Goal: Information Seeking & Learning: Learn about a topic

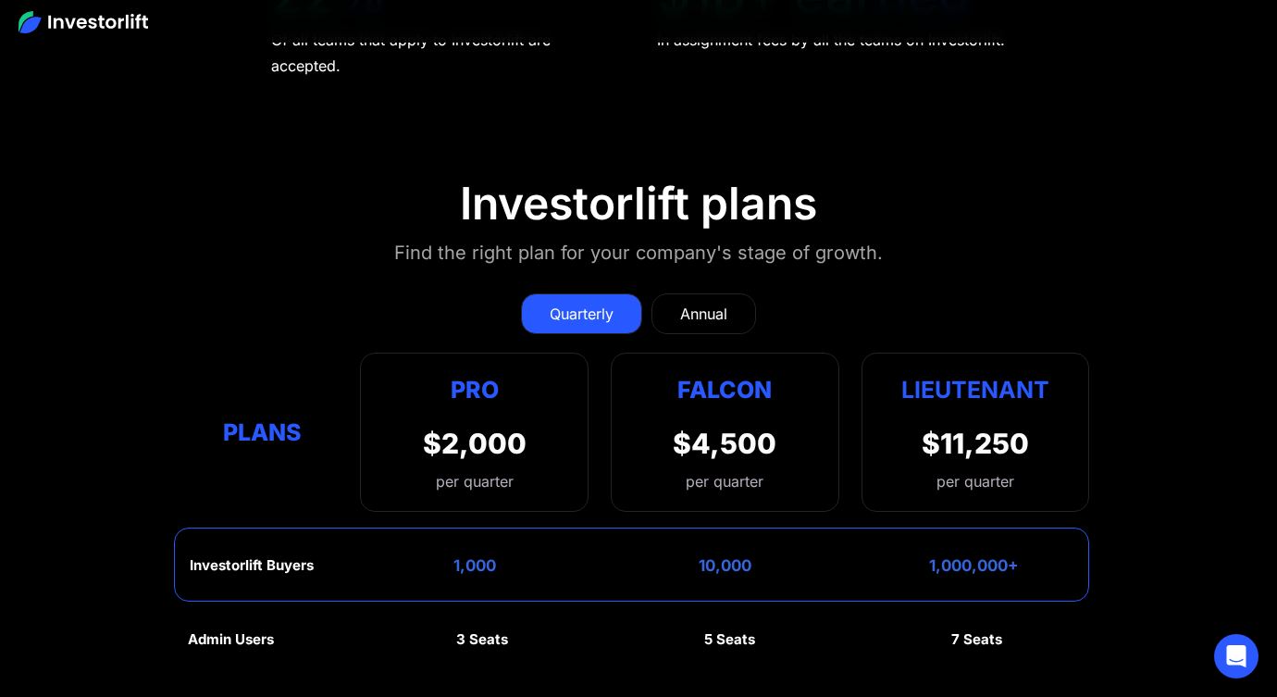
scroll to position [7959, 0]
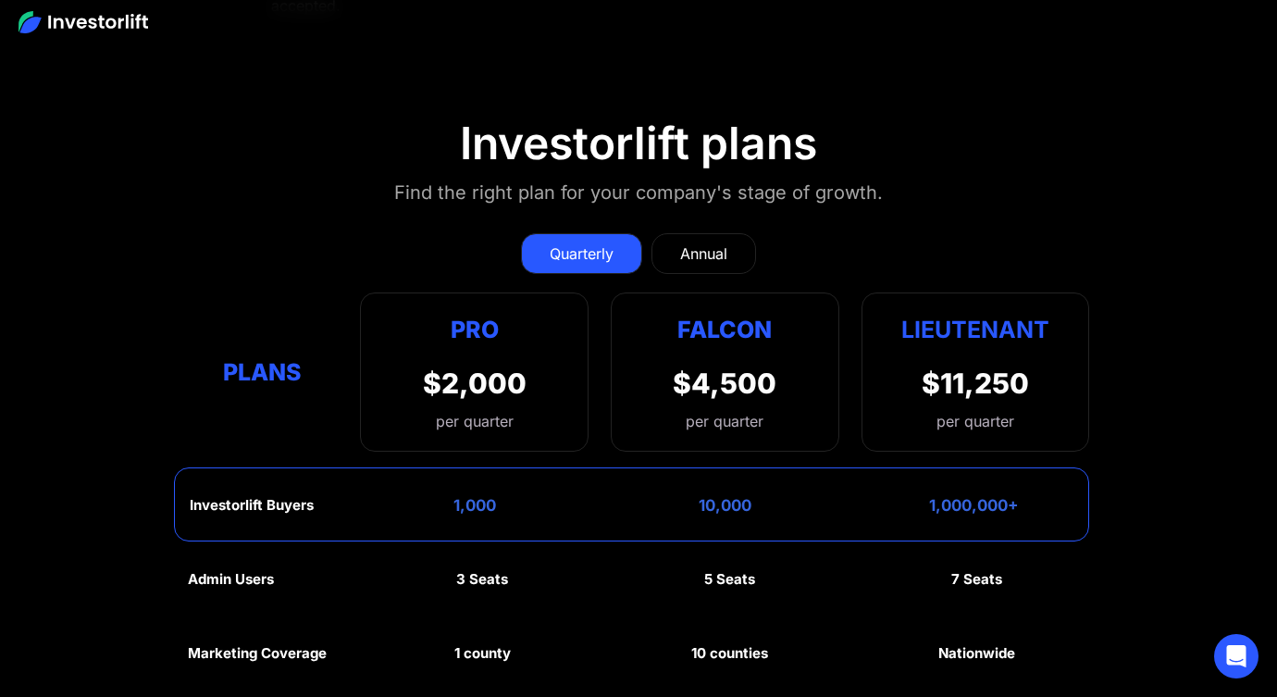
click at [716, 235] on link "Annual" at bounding box center [704, 253] width 105 height 41
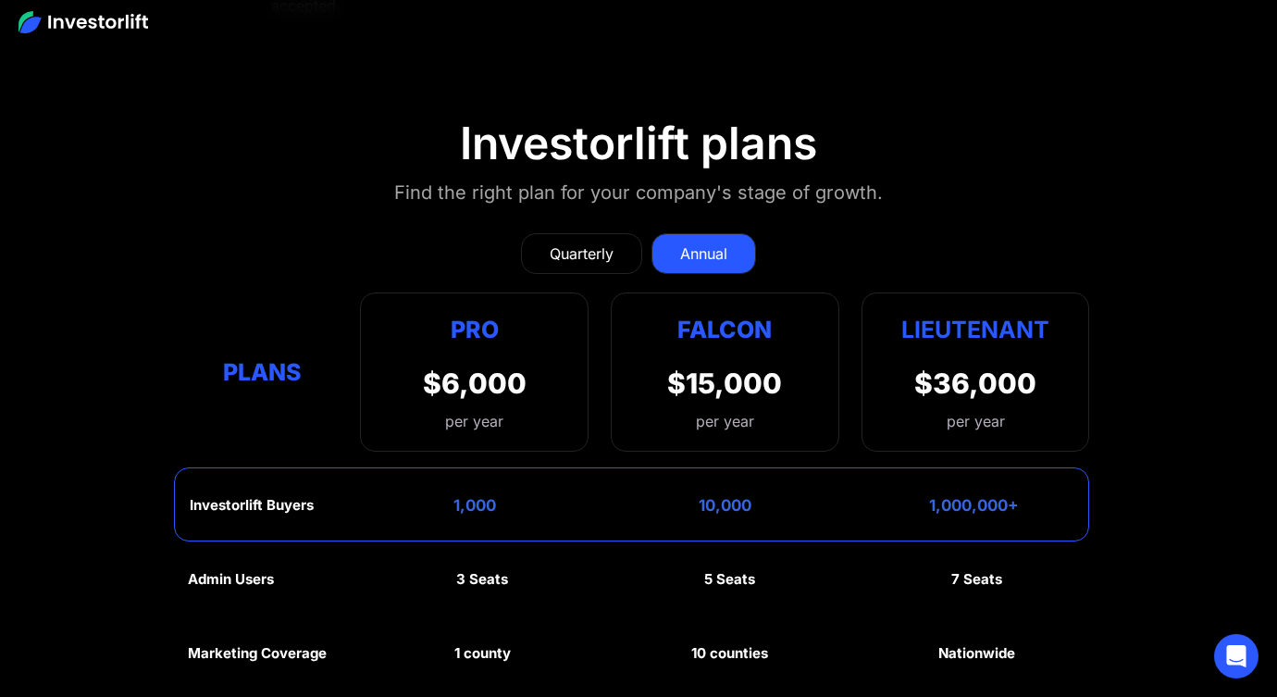
click at [623, 234] on link "Quarterly" at bounding box center [581, 253] width 121 height 41
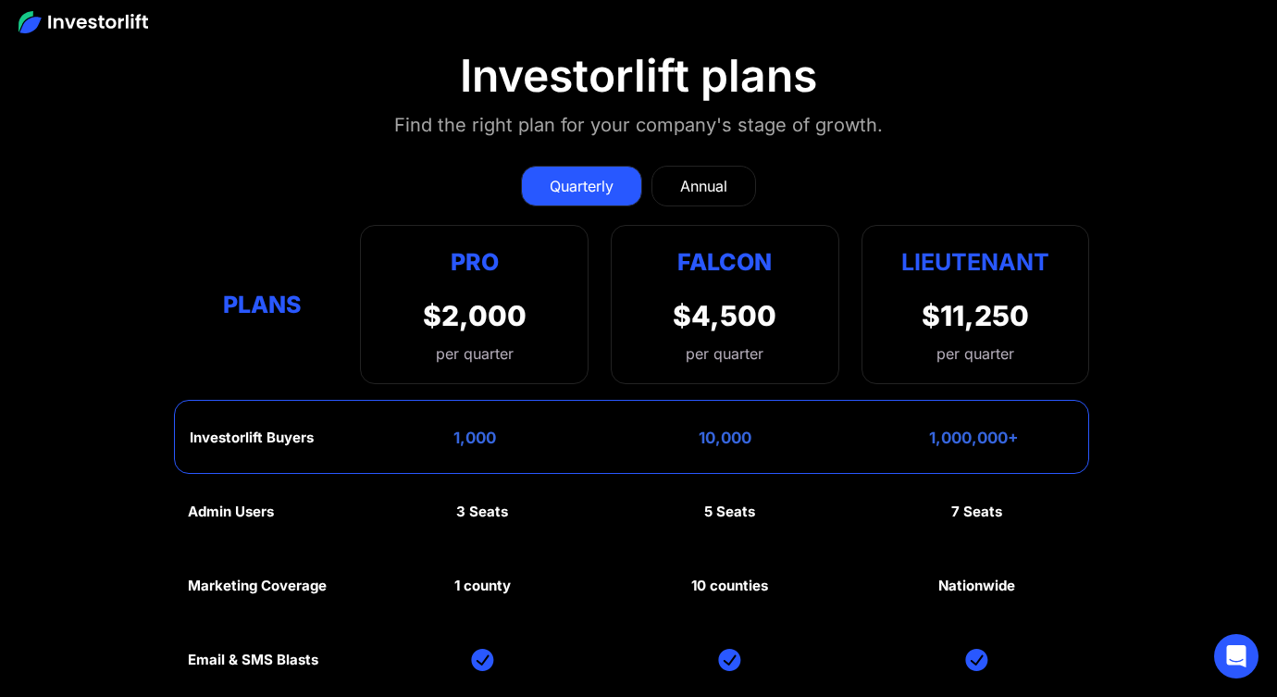
scroll to position [7997, 0]
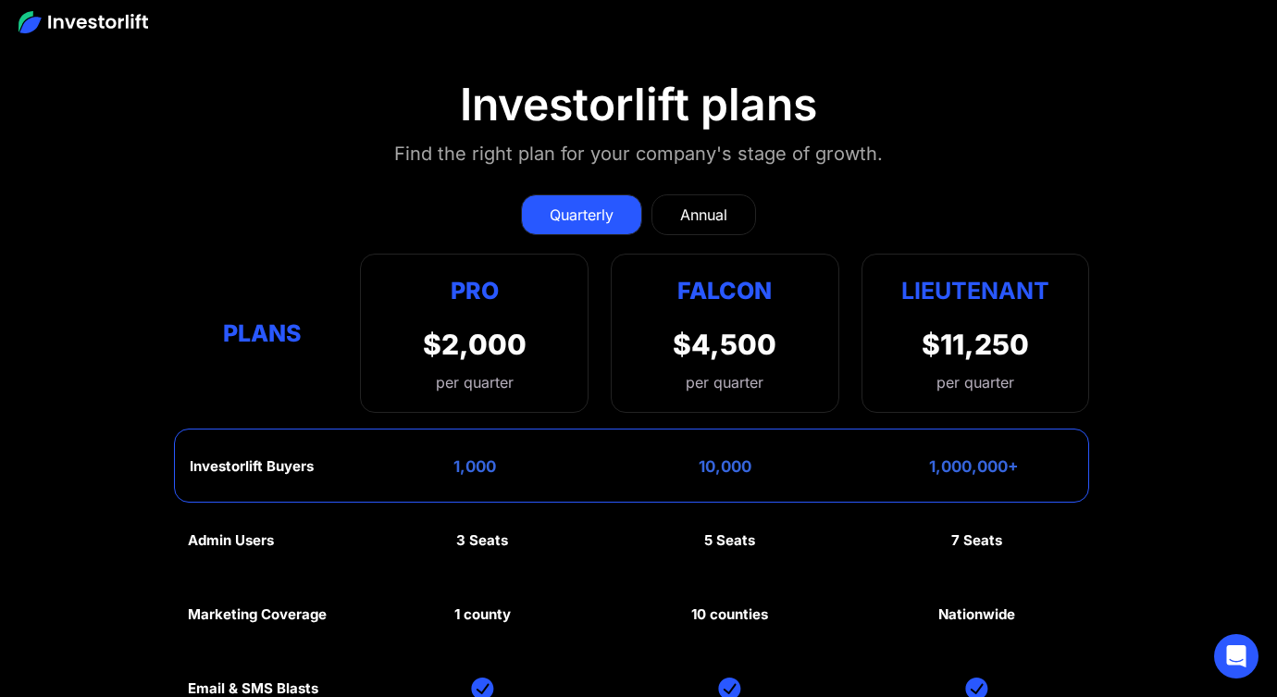
click at [695, 204] on div "Annual" at bounding box center [703, 215] width 47 height 22
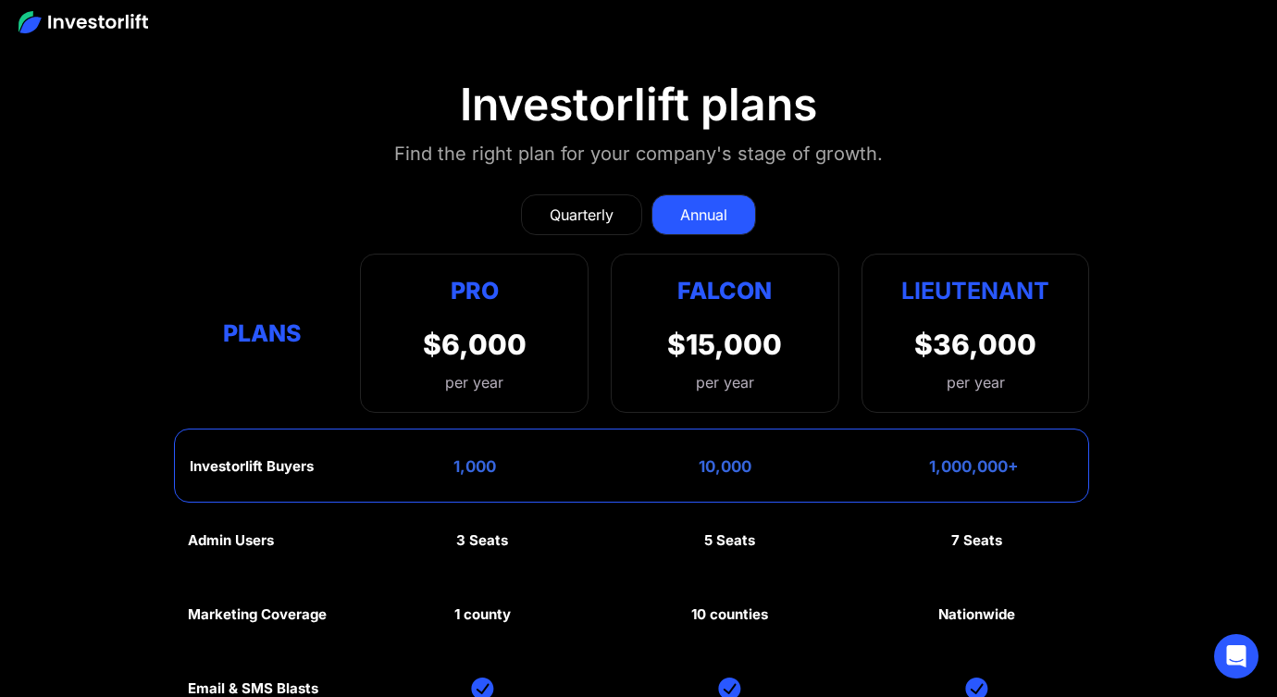
click at [610, 204] on div "Quarterly" at bounding box center [582, 215] width 64 height 22
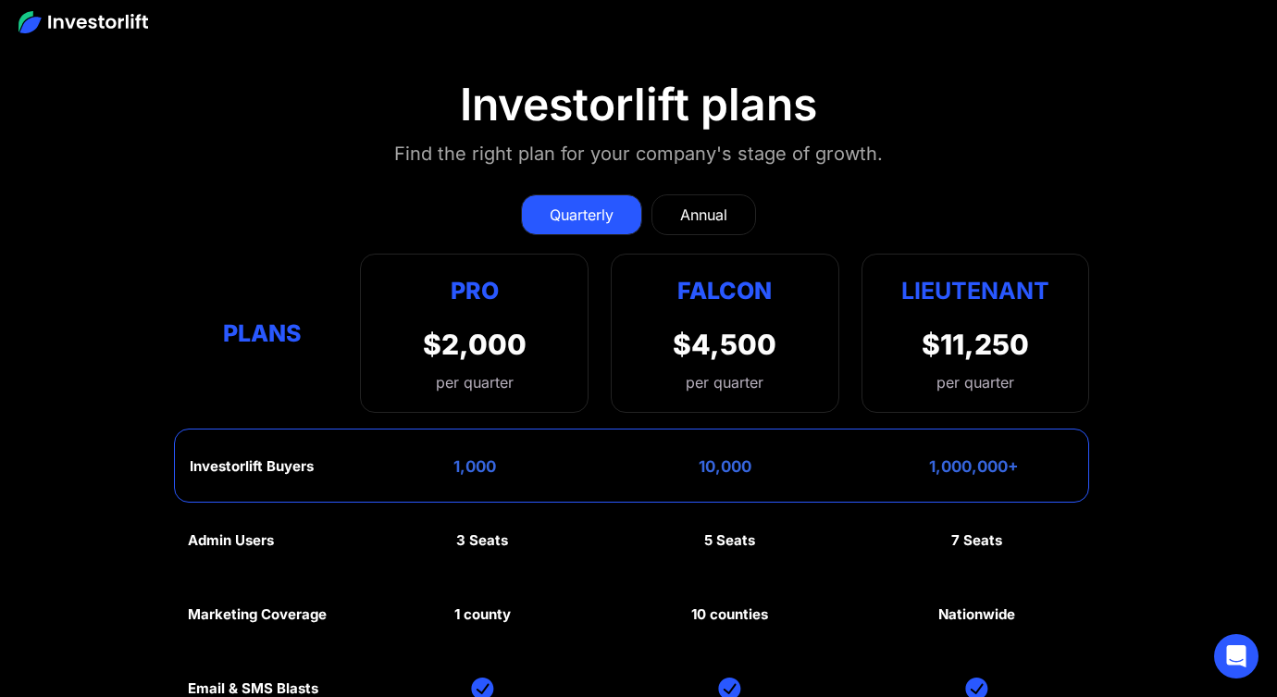
click at [672, 194] on link "Annual" at bounding box center [704, 214] width 105 height 41
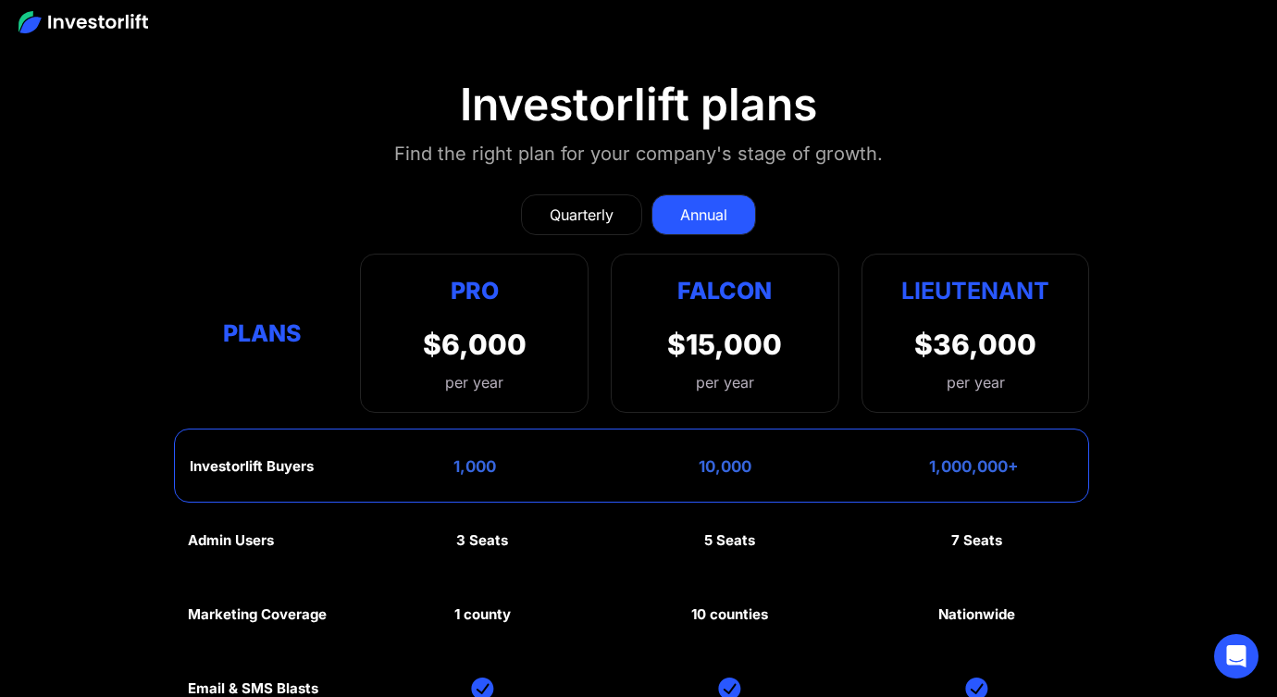
click at [614, 194] on link "Quarterly" at bounding box center [581, 214] width 121 height 41
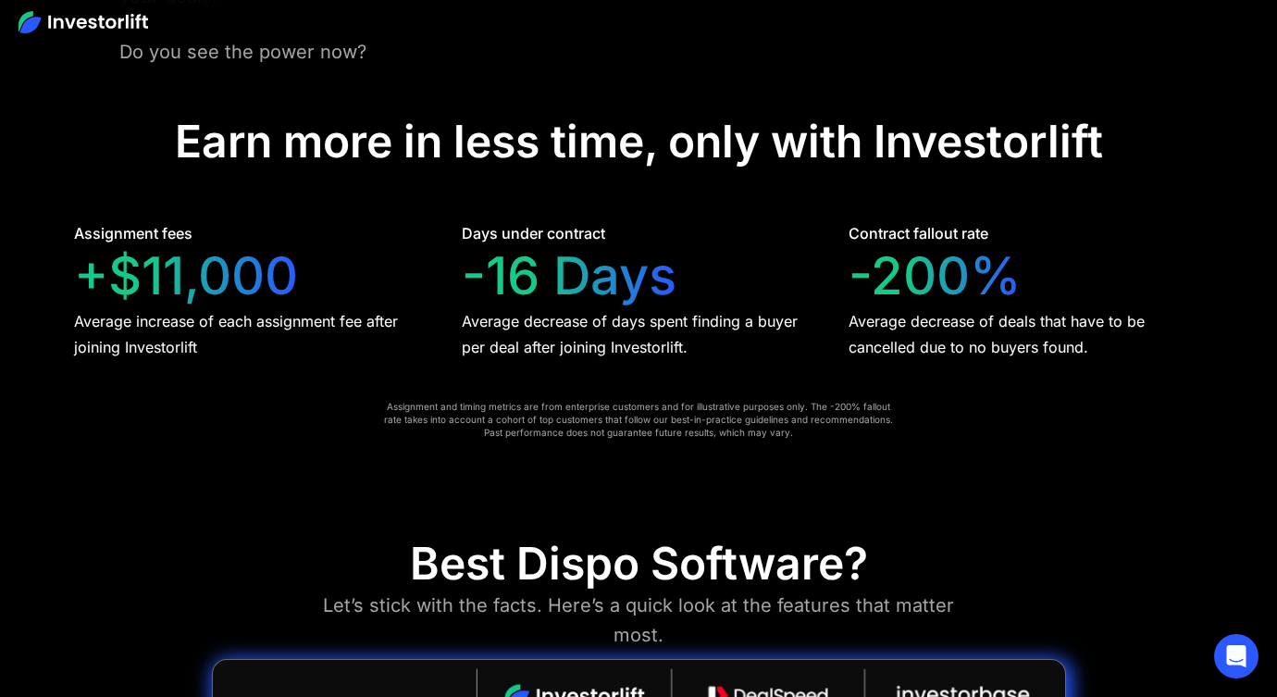
scroll to position [3686, 0]
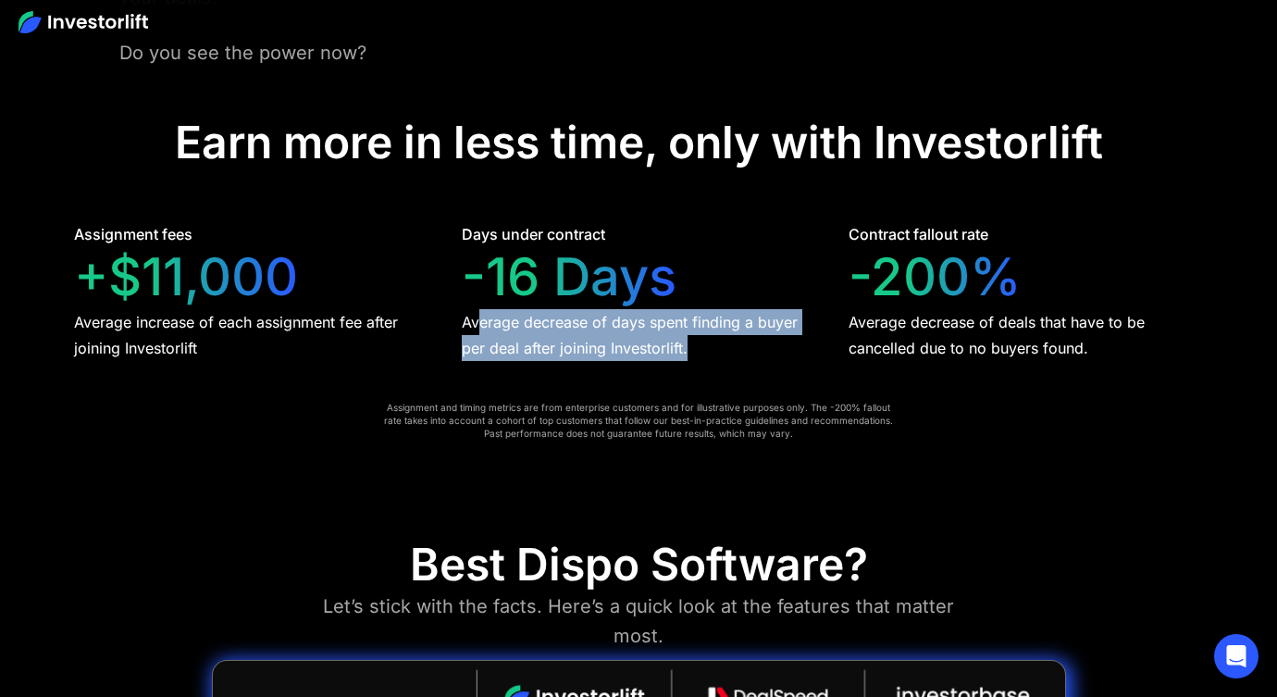
drag, startPoint x: 475, startPoint y: 320, endPoint x: 686, endPoint y: 334, distance: 211.5
click at [686, 334] on div "Average decrease of days spent finding a buyer per deal after joining Investorl…" at bounding box center [639, 335] width 355 height 52
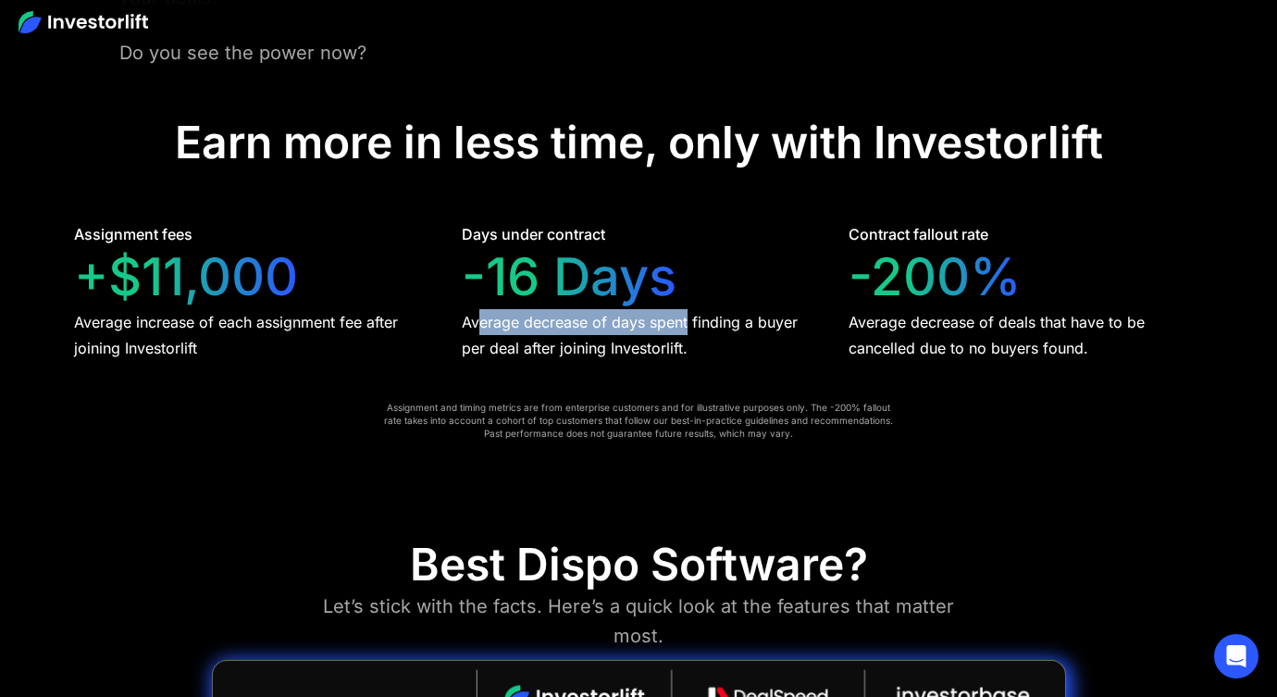
click at [686, 334] on div "Average decrease of days spent finding a buyer per deal after joining Investorl…" at bounding box center [639, 335] width 355 height 52
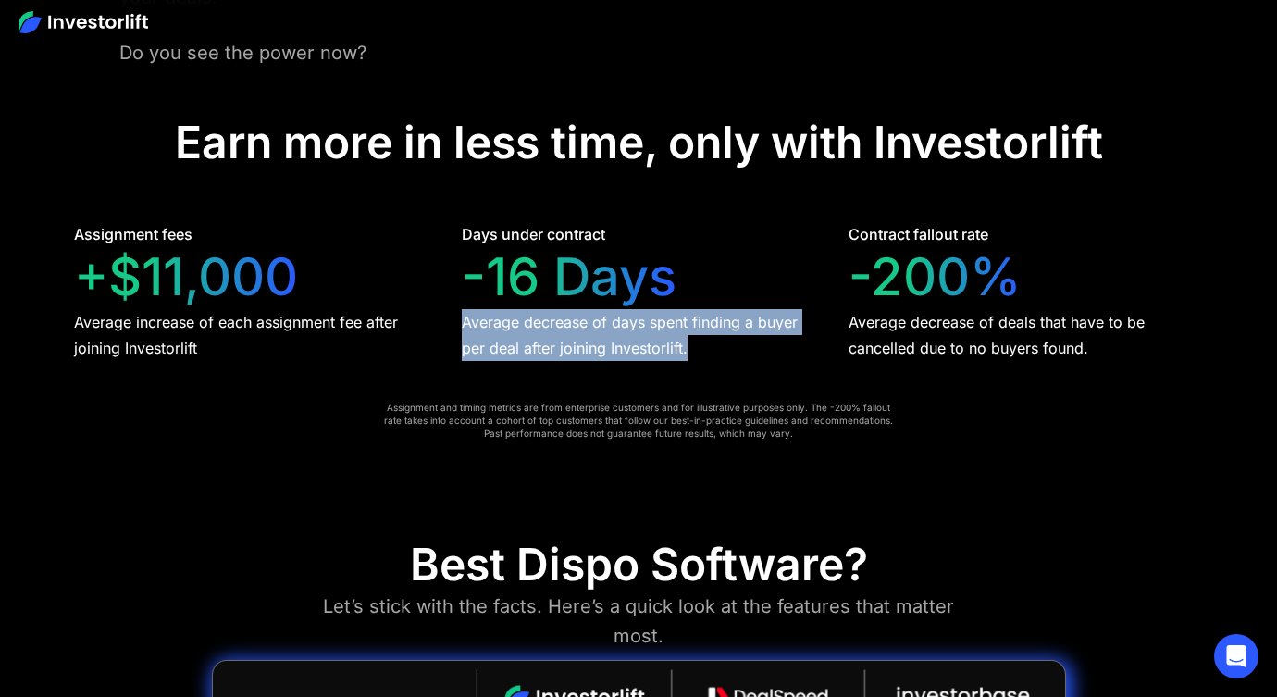
drag, startPoint x: 459, startPoint y: 323, endPoint x: 692, endPoint y: 367, distance: 237.5
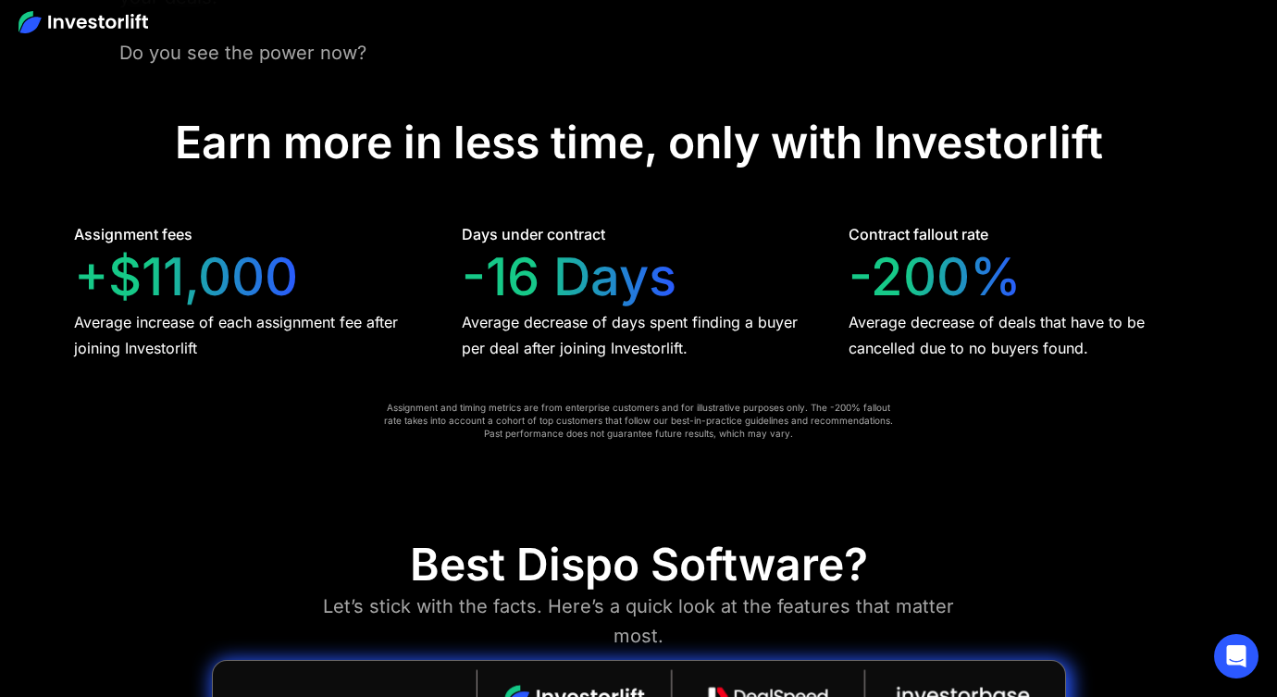
click at [430, 249] on div "Assignment fees +$11,000 Average increase of each assignment fee after joining …" at bounding box center [638, 292] width 1129 height 138
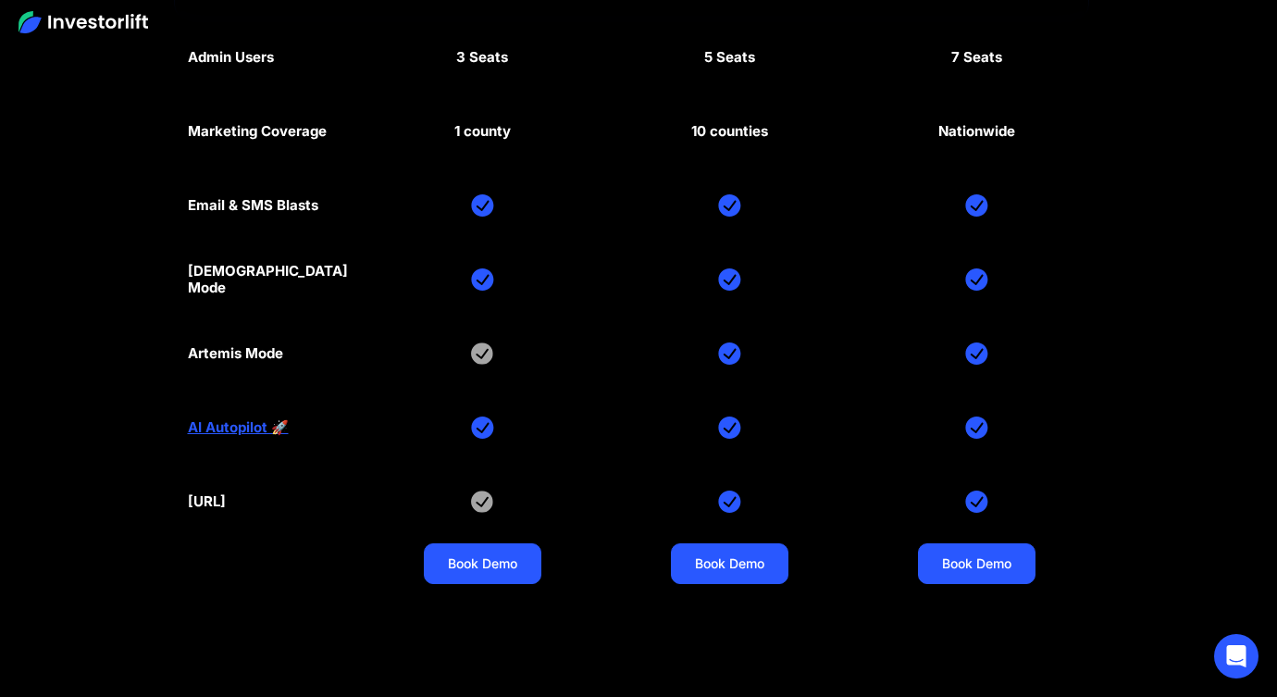
scroll to position [8484, 0]
